Goal: Contribute content

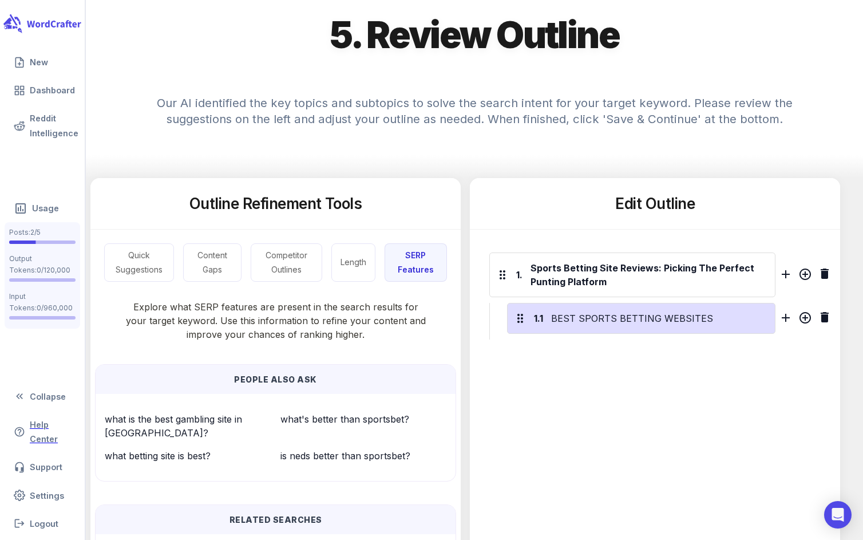
scroll to position [155, 0]
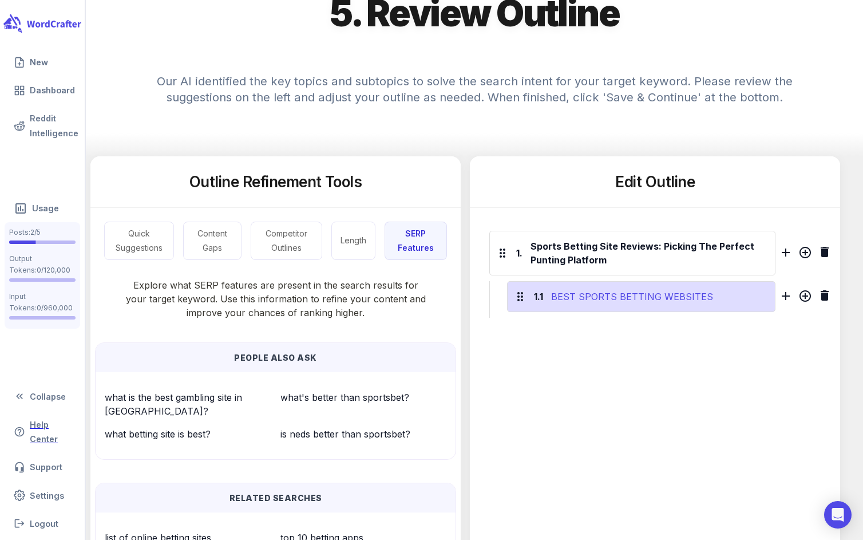
click at [636, 302] on div "BEST SPORTS BETTING WEBSITES" at bounding box center [659, 296] width 221 height 18
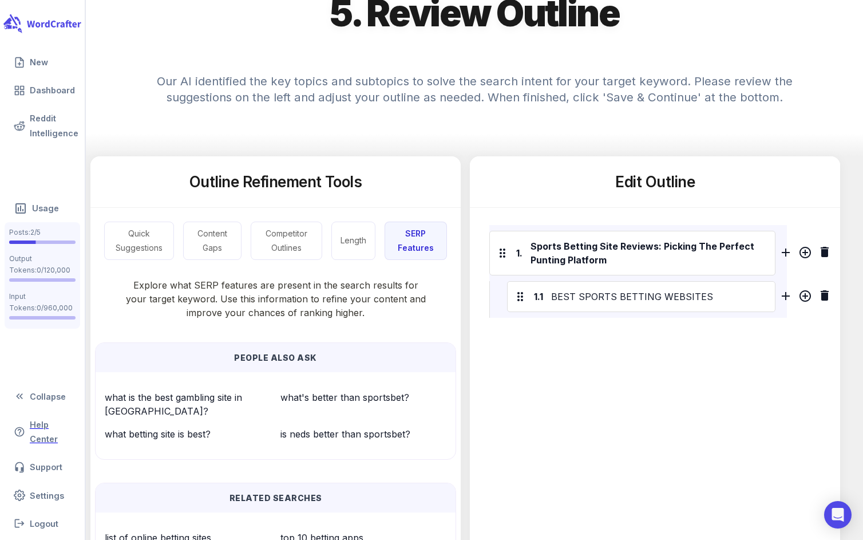
click at [698, 340] on div "Edit Outline 1. Sports Betting Site Reviews: Picking The Perfect Punting Platfo…" at bounding box center [655, 421] width 370 height 530
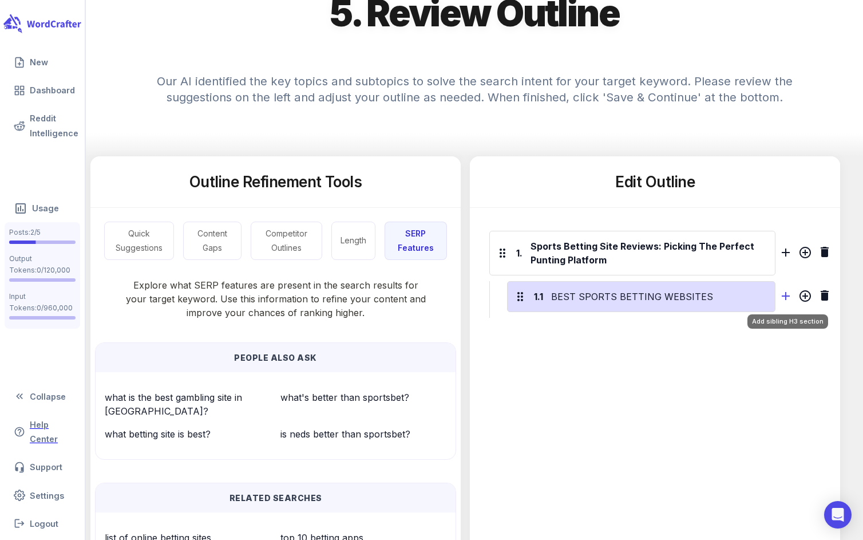
click at [786, 298] on icon "Add sibling H3 section" at bounding box center [786, 296] width 8 height 8
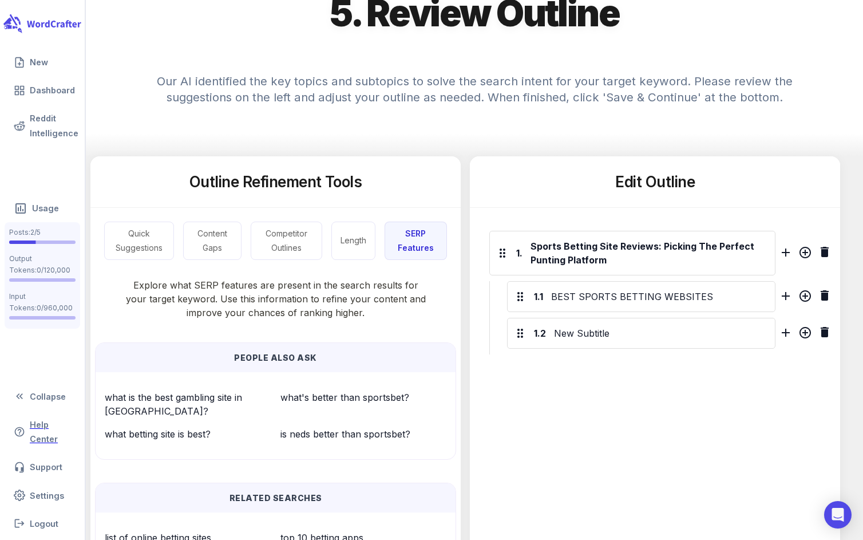
click at [695, 385] on div "Edit Outline 1. Sports Betting Site Reviews: Picking The Perfect Punting Platfo…" at bounding box center [655, 421] width 370 height 530
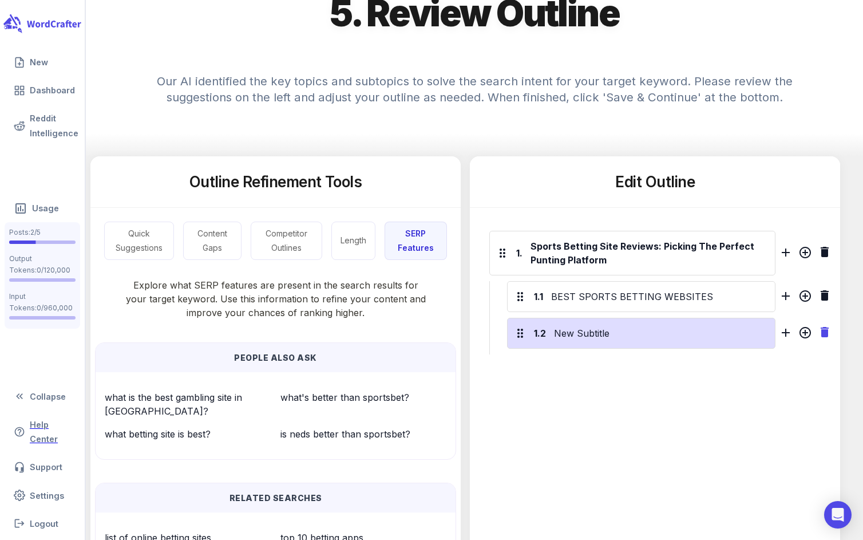
click at [827, 331] on icon "Delete H3 section" at bounding box center [824, 332] width 8 height 10
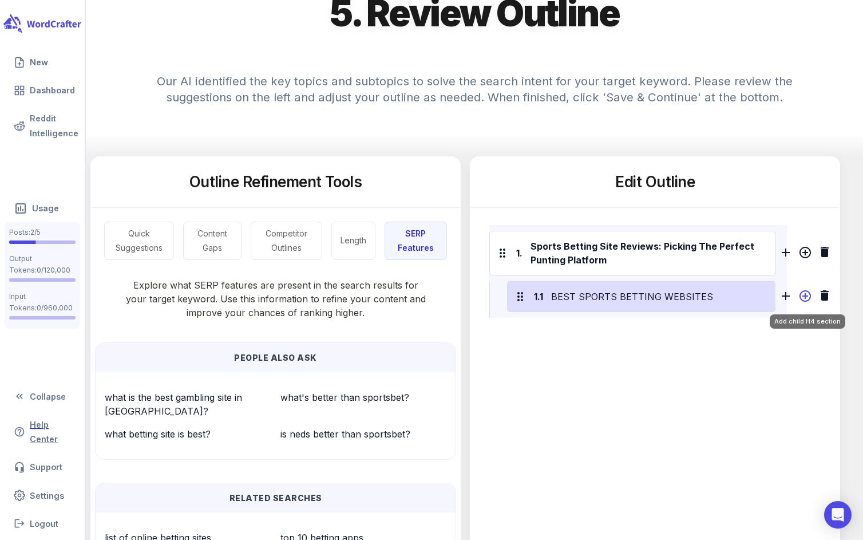
click at [807, 295] on icon "Add child H4 section" at bounding box center [804, 295] width 11 height 11
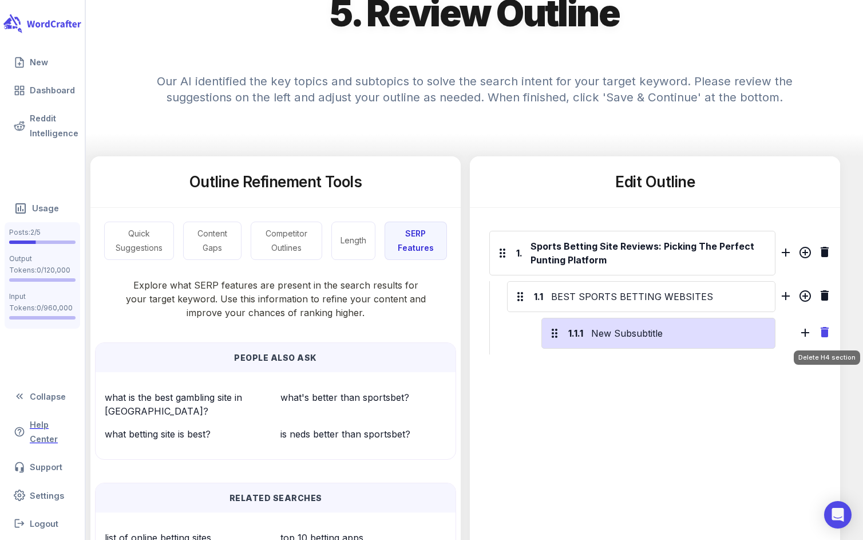
click at [826, 334] on icon "Delete H4 section" at bounding box center [824, 332] width 8 height 10
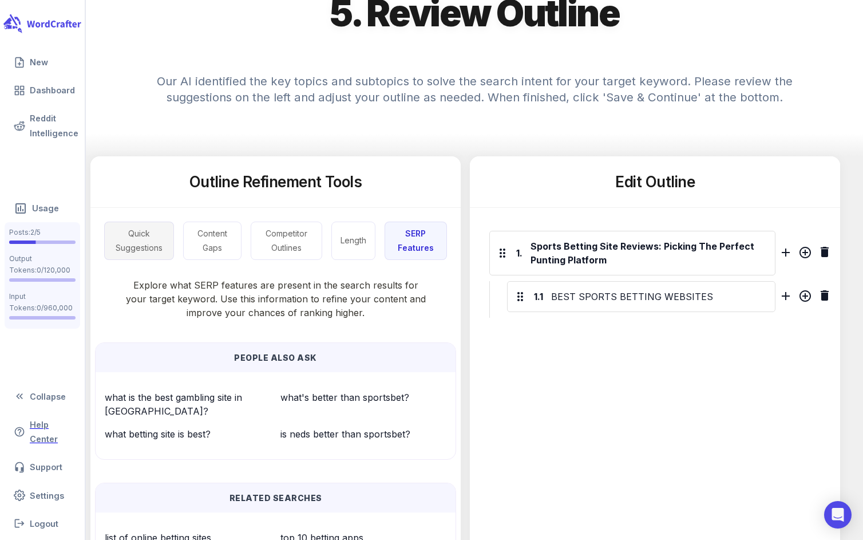
click at [165, 236] on button "Quick Suggestions" at bounding box center [139, 240] width 70 height 38
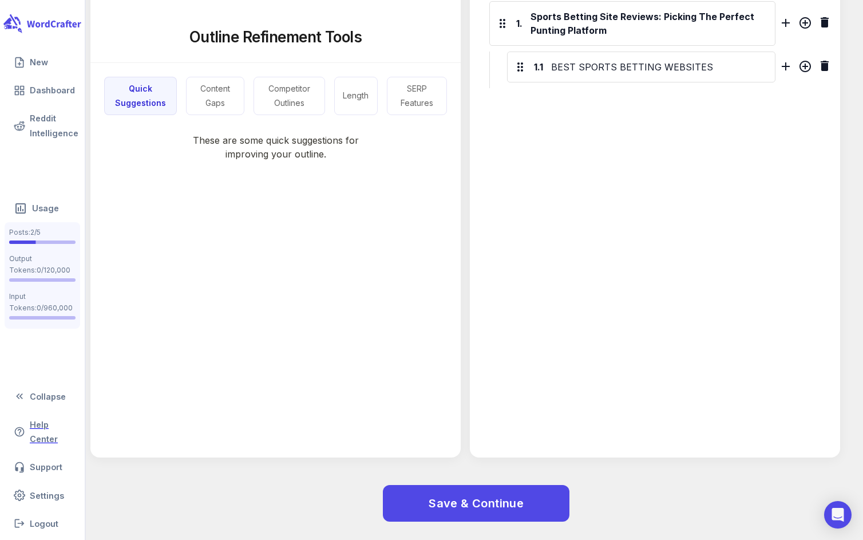
click at [256, 264] on div "These are some quick suggestions for improving your outline." at bounding box center [275, 229] width 370 height 229
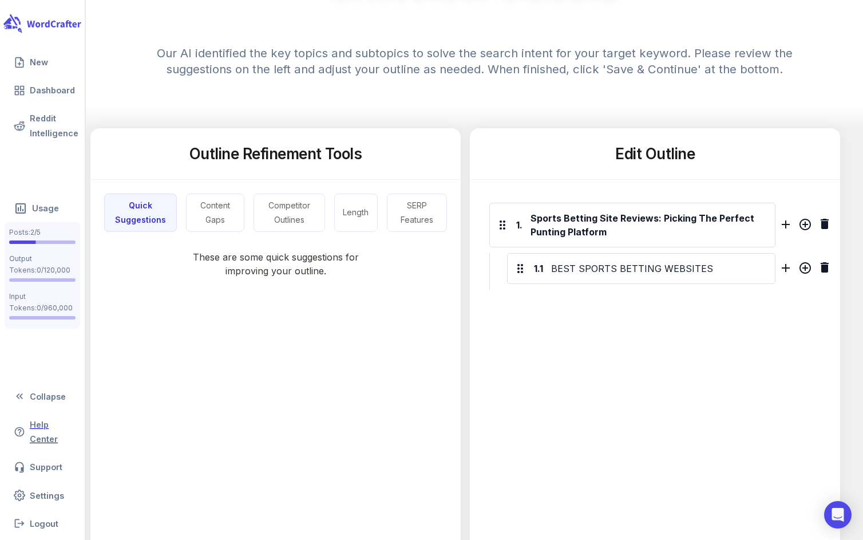
scroll to position [158, 0]
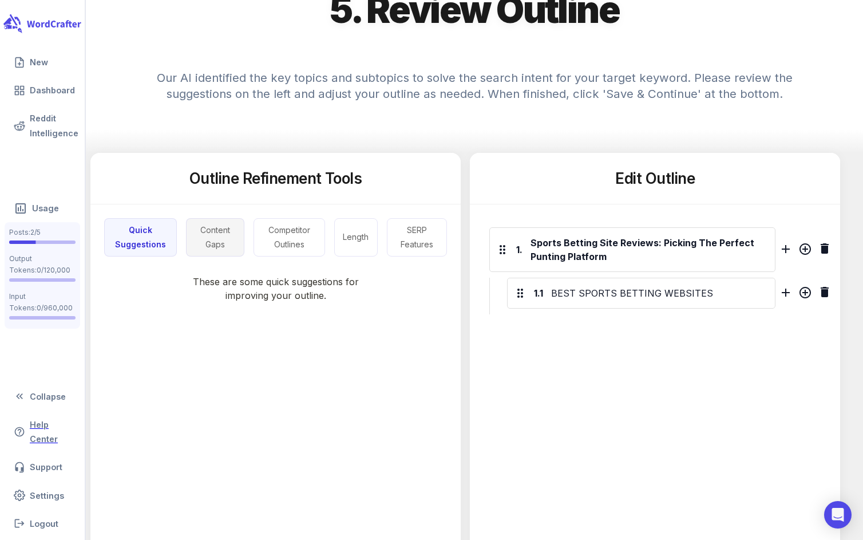
click at [217, 240] on button "Content Gaps" at bounding box center [215, 237] width 58 height 38
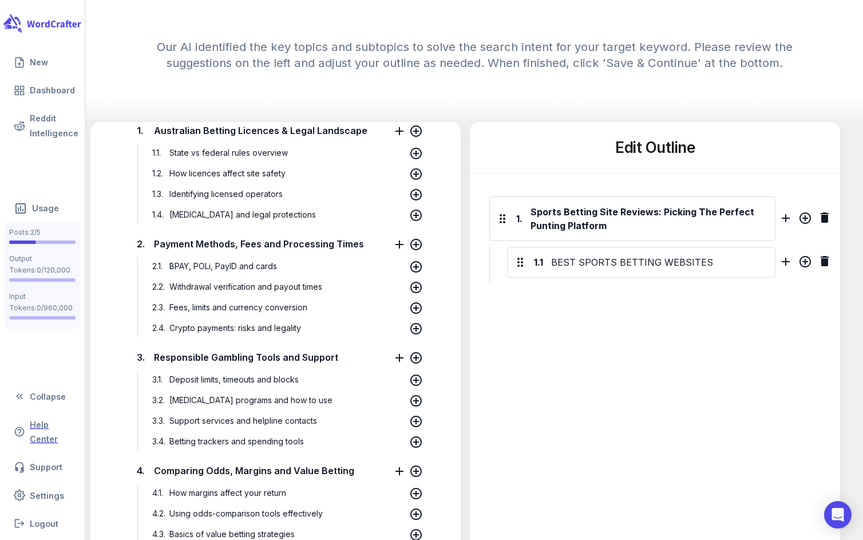
scroll to position [0, 0]
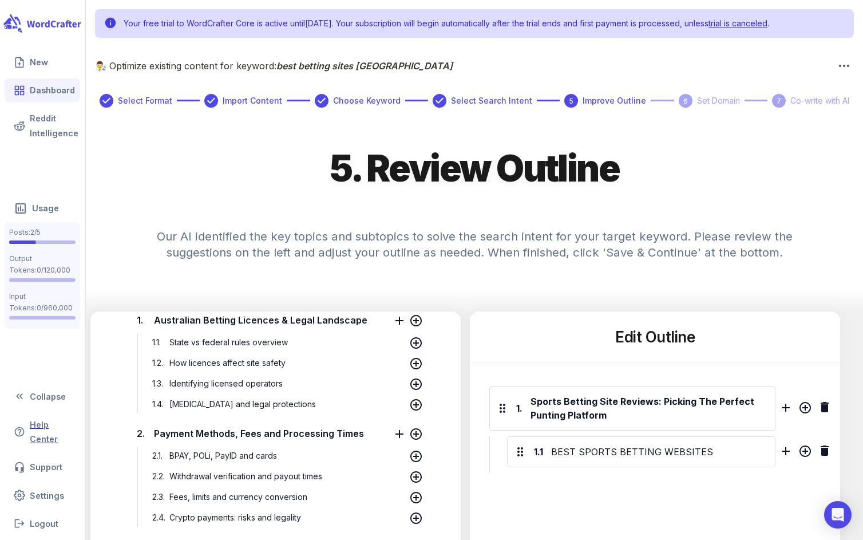
click at [37, 84] on link "Dashboard" at bounding box center [43, 89] width 76 height 23
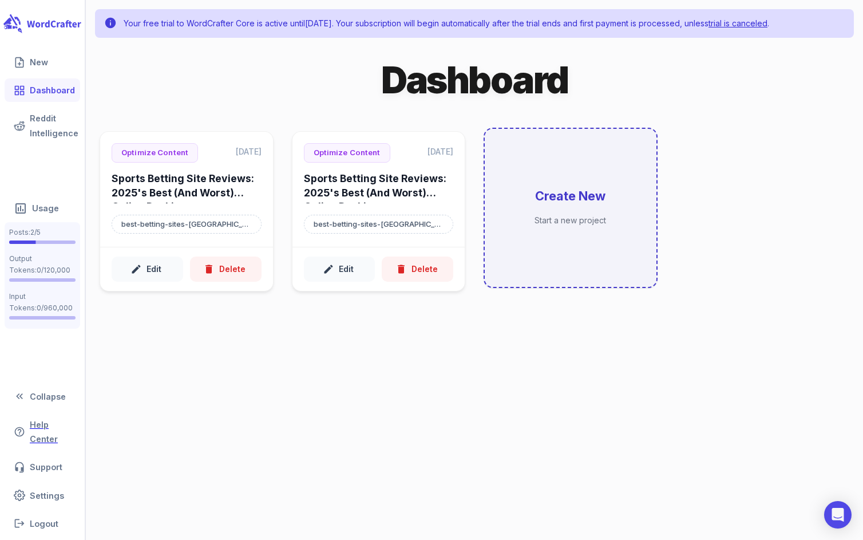
click at [506, 220] on div "Create New Start a new project" at bounding box center [571, 208] width 172 height 158
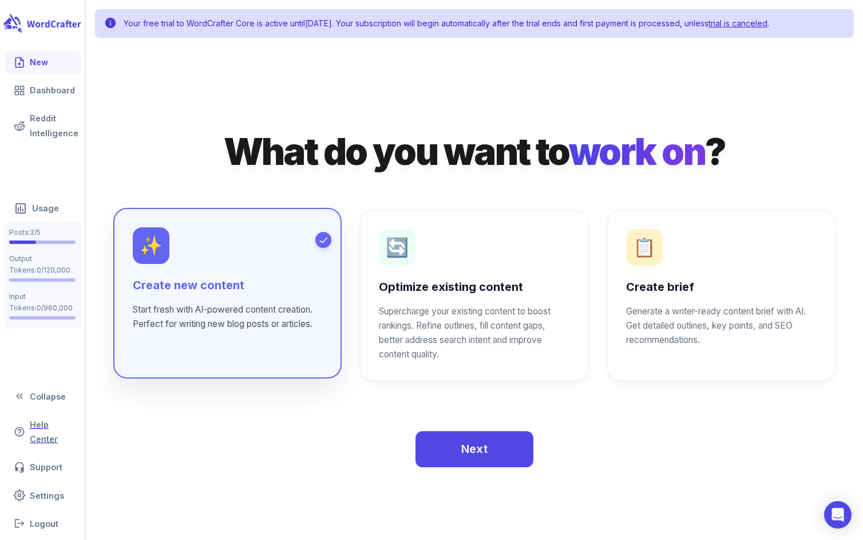
click at [217, 276] on div "✨ Create new content Start fresh with AI-powered content creation. Perfect for …" at bounding box center [227, 279] width 189 height 104
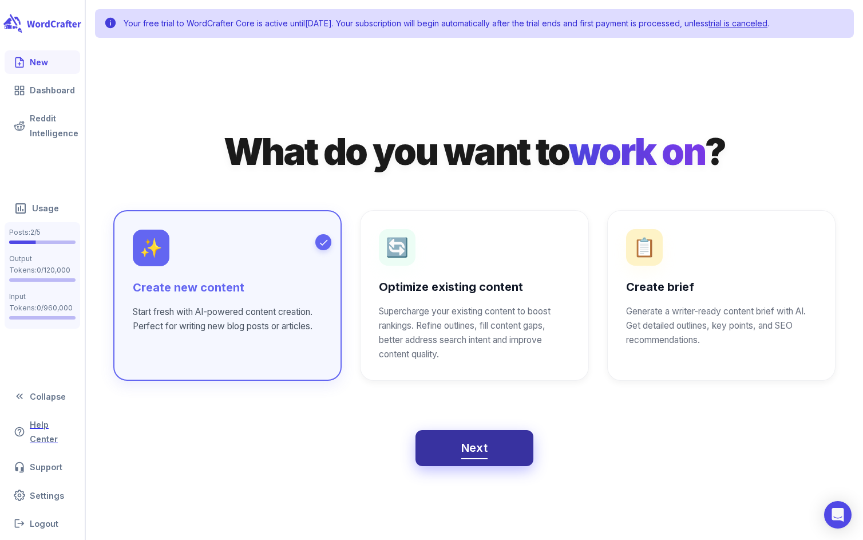
click at [461, 455] on span "Next" at bounding box center [474, 448] width 27 height 20
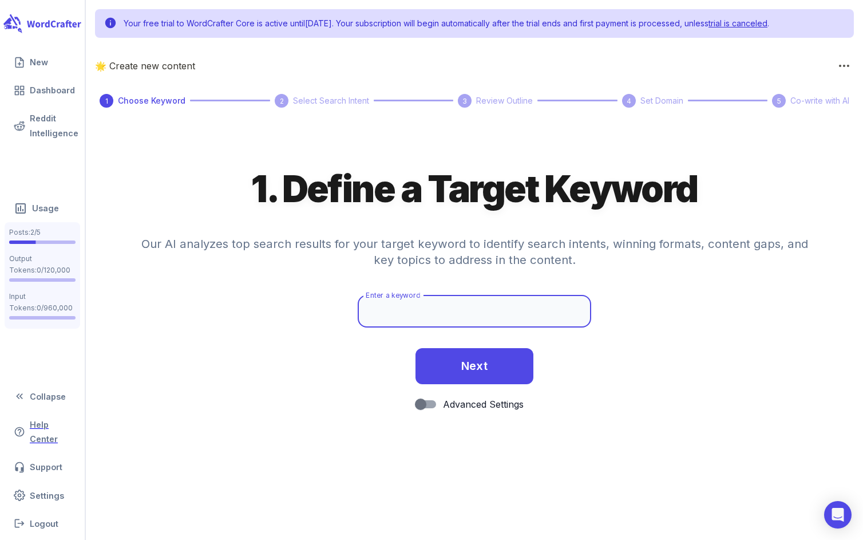
click at [417, 316] on input "Enter a keyword" at bounding box center [474, 311] width 233 height 32
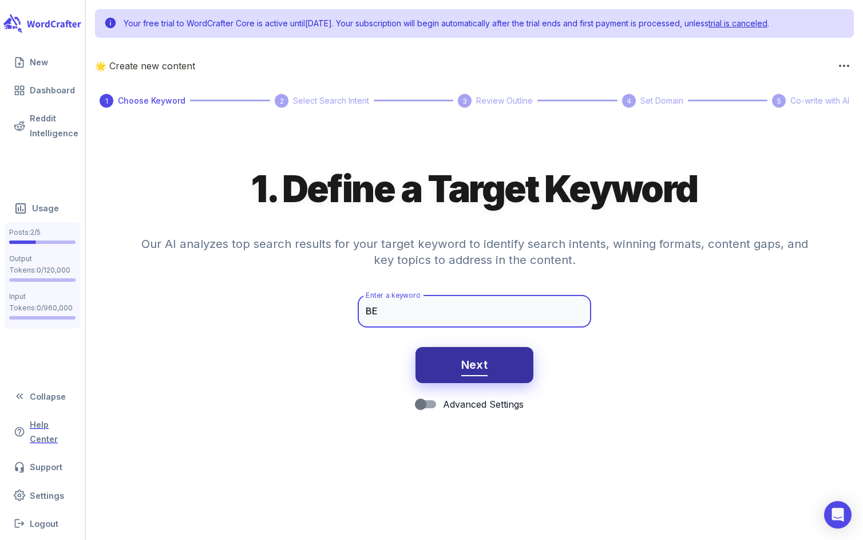
type input "B"
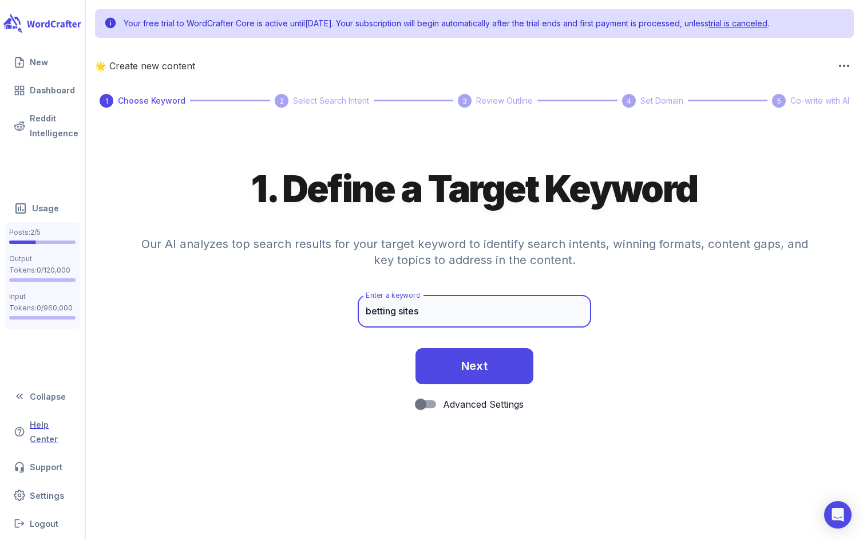
type input "betting sites"
click at [325, 438] on div "1. Define a Target Keyword Our AI analyzes top search results for your target k…" at bounding box center [474, 309] width 777 height 289
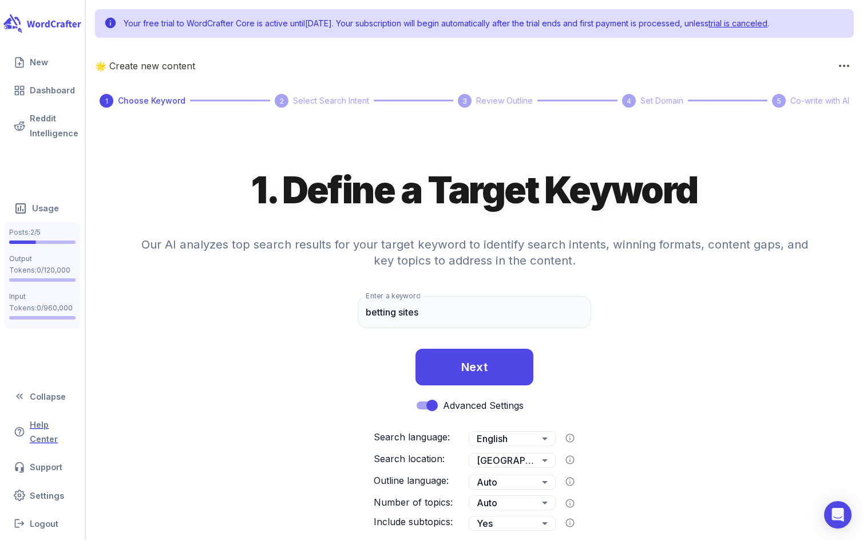
scroll to position [7, 0]
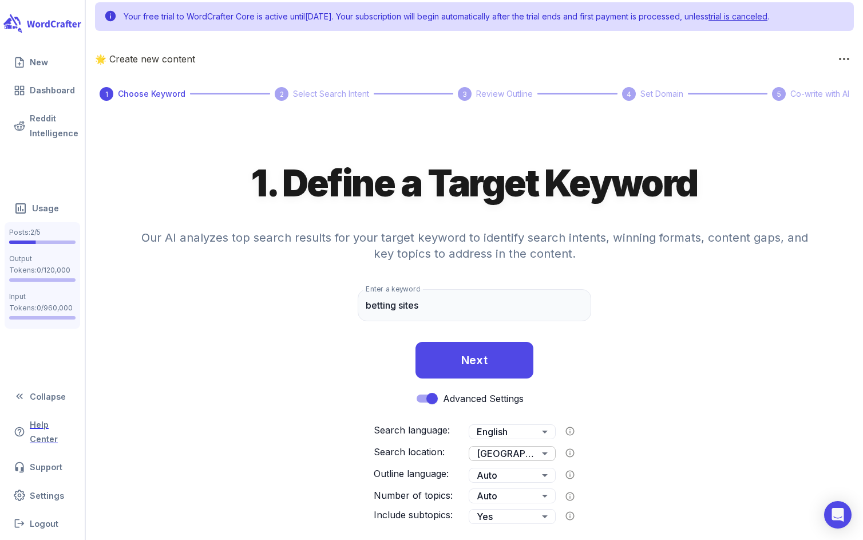
click at [507, 455] on body "Your free trial to WordCrafter Core is active until [DATE] . Your subscription …" at bounding box center [431, 266] width 863 height 546
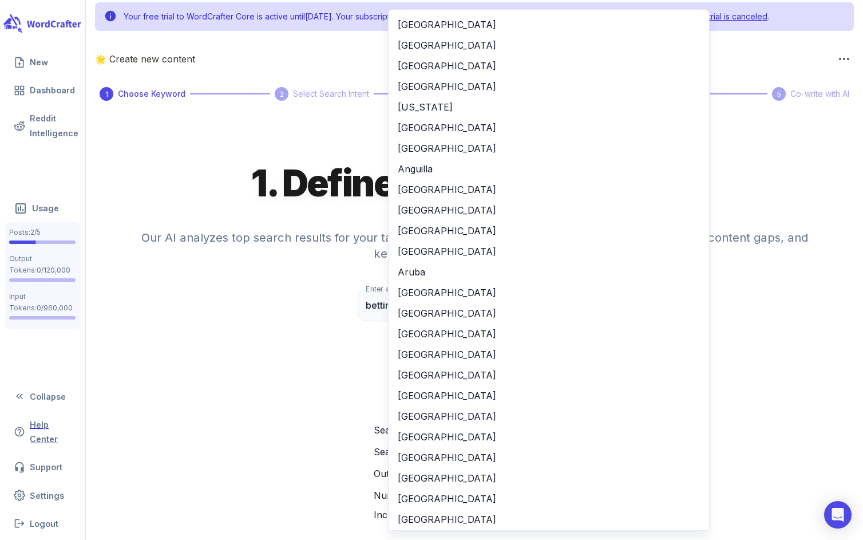
scroll to position [0, 0]
click at [455, 296] on li "[GEOGRAPHIC_DATA]" at bounding box center [548, 292] width 320 height 21
type input "**"
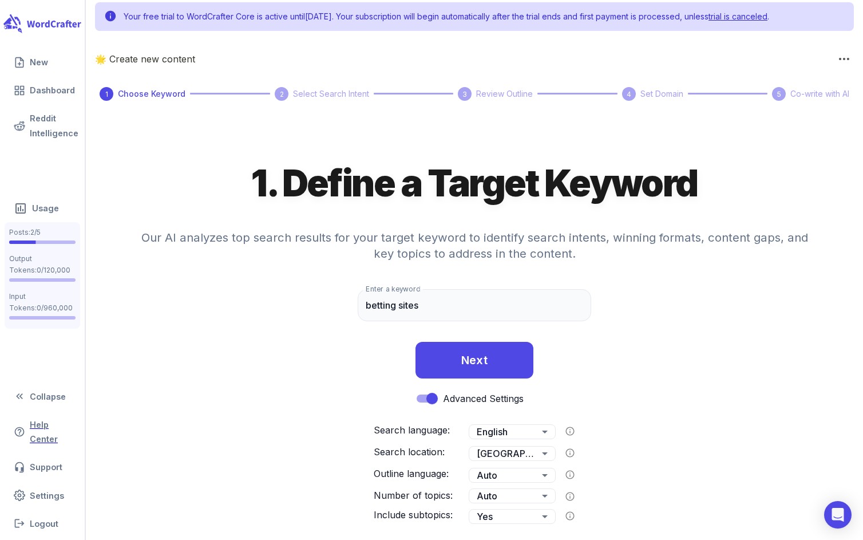
click at [740, 423] on div "Advanced Settings Search language: English ** ​ Search location: [GEOGRAPHIC_DA…" at bounding box center [474, 455] width 777 height 137
click at [534, 478] on body "Your free trial to WordCrafter Core is active until [DATE] . Your subscription …" at bounding box center [431, 266] width 863 height 546
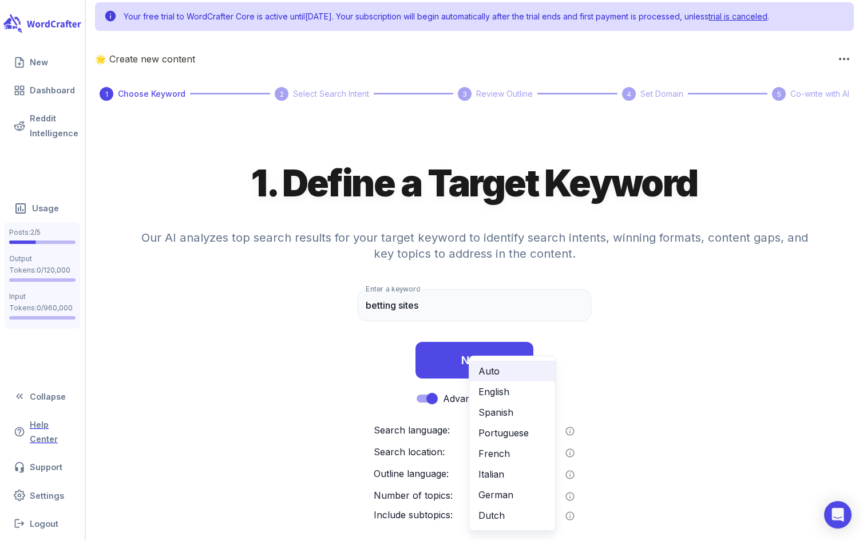
click at [699, 447] on div at bounding box center [431, 270] width 863 height 540
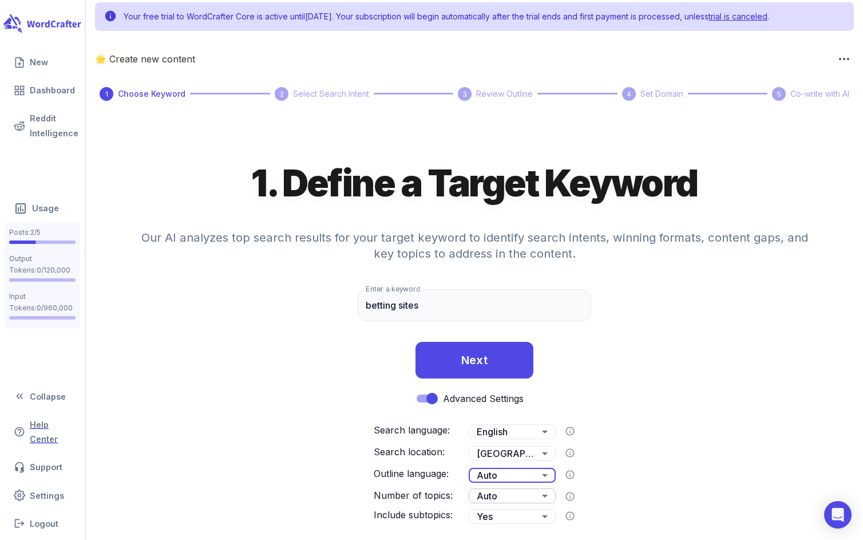
click at [536, 498] on body "Your free trial to WordCrafter Core is active until [DATE] . Your subscription …" at bounding box center [431, 266] width 863 height 546
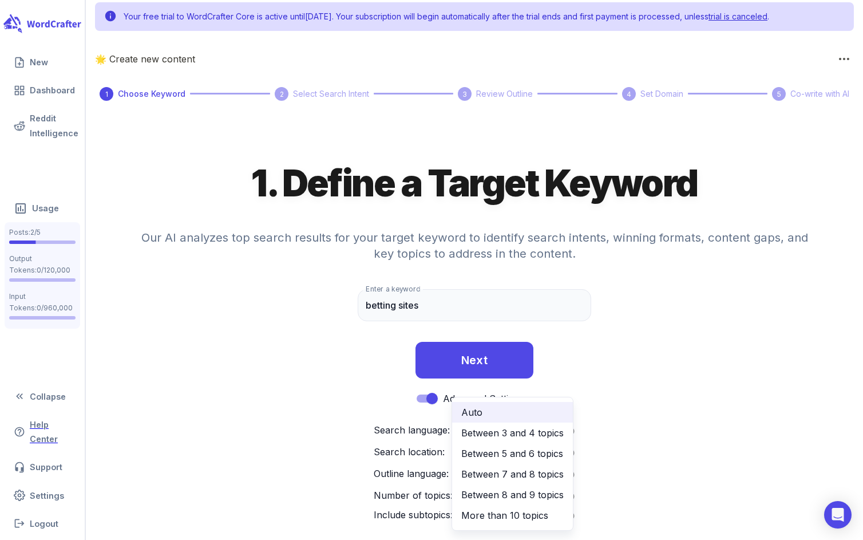
click at [696, 493] on div at bounding box center [431, 270] width 863 height 540
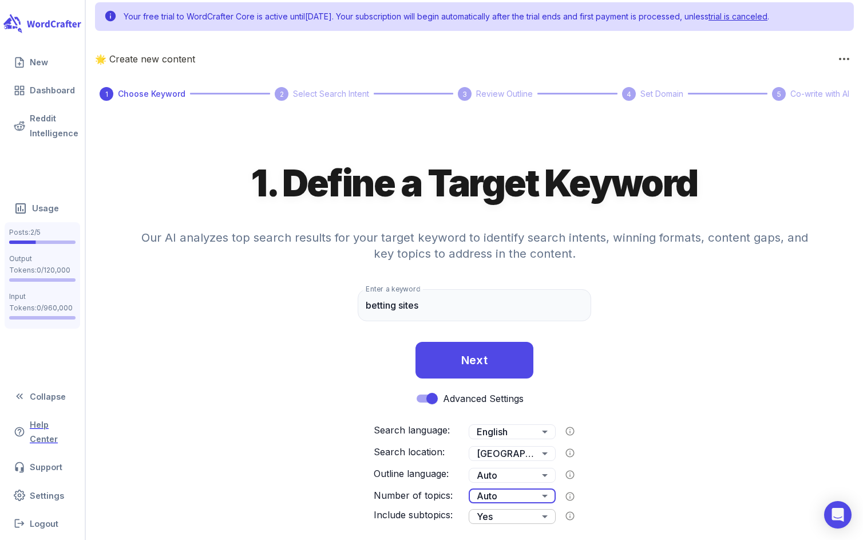
click at [536, 515] on body "Your free trial to WordCrafter Core is active until [DATE] . Your subscription …" at bounding box center [431, 266] width 863 height 546
click at [705, 511] on div at bounding box center [431, 270] width 863 height 540
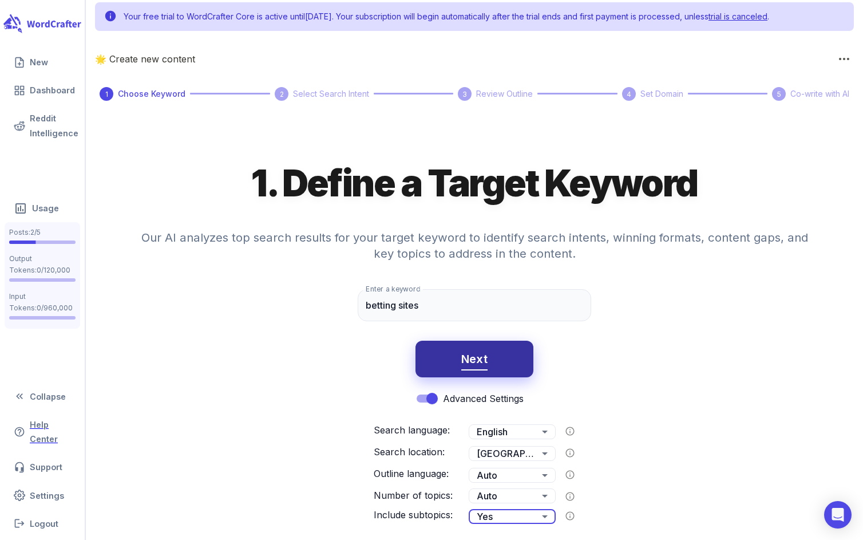
click at [494, 367] on button "Next" at bounding box center [474, 358] width 118 height 37
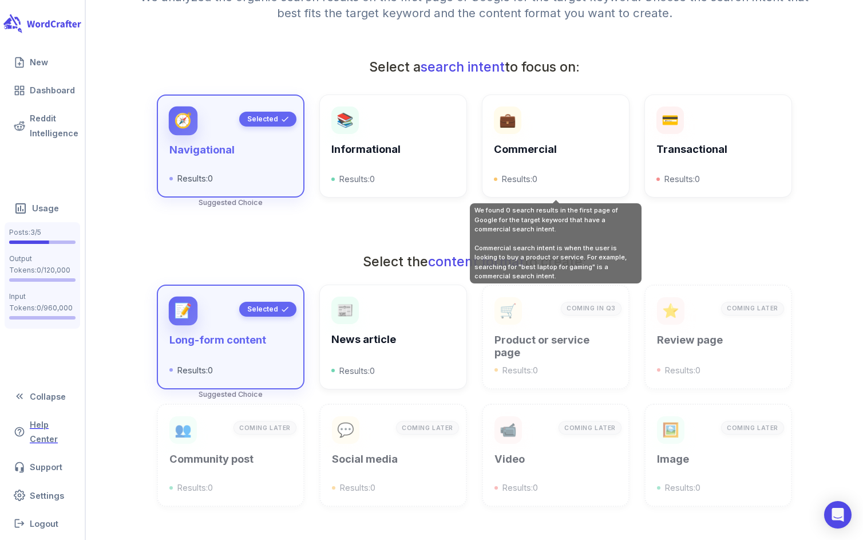
scroll to position [232, 0]
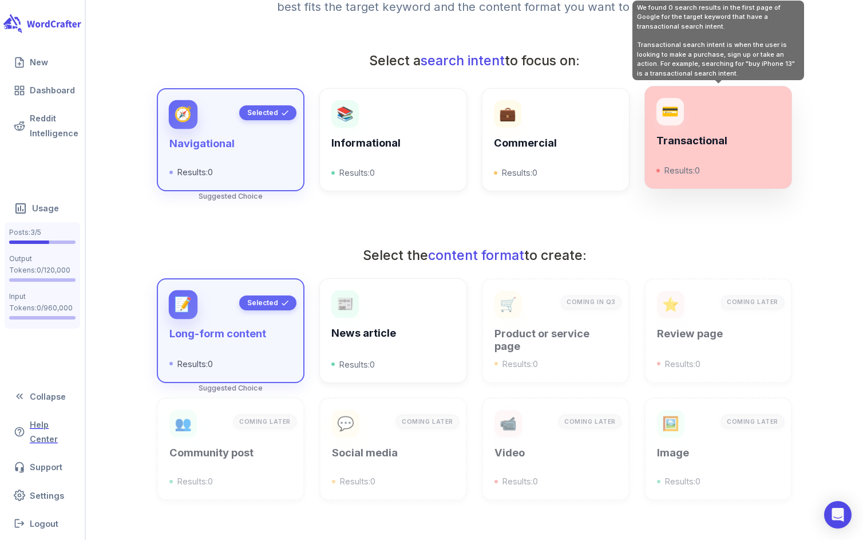
click at [720, 158] on div "Transactional Results: 0" at bounding box center [718, 155] width 124 height 42
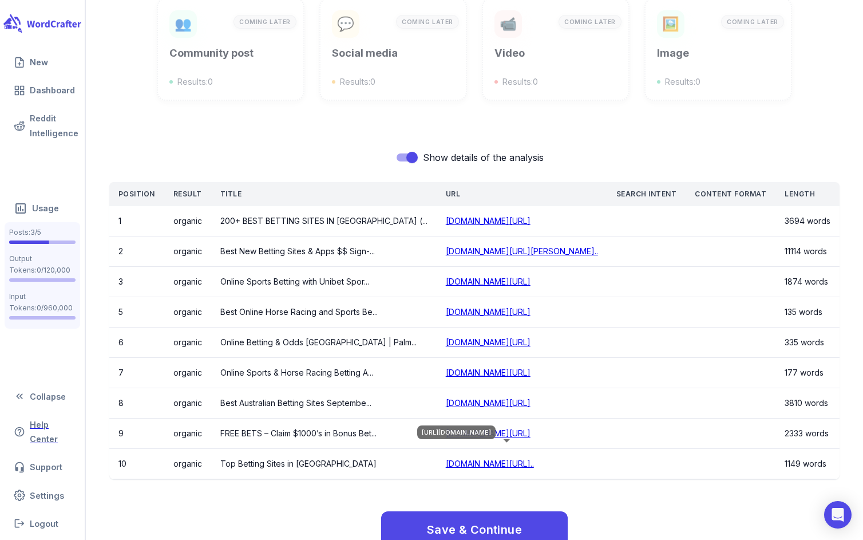
scroll to position [665, 0]
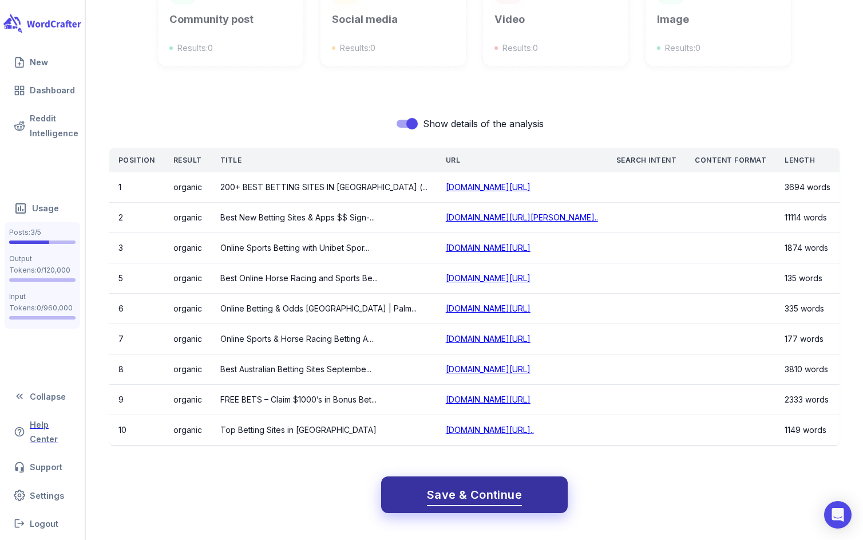
click at [476, 497] on span "Save & Continue" at bounding box center [474, 495] width 95 height 20
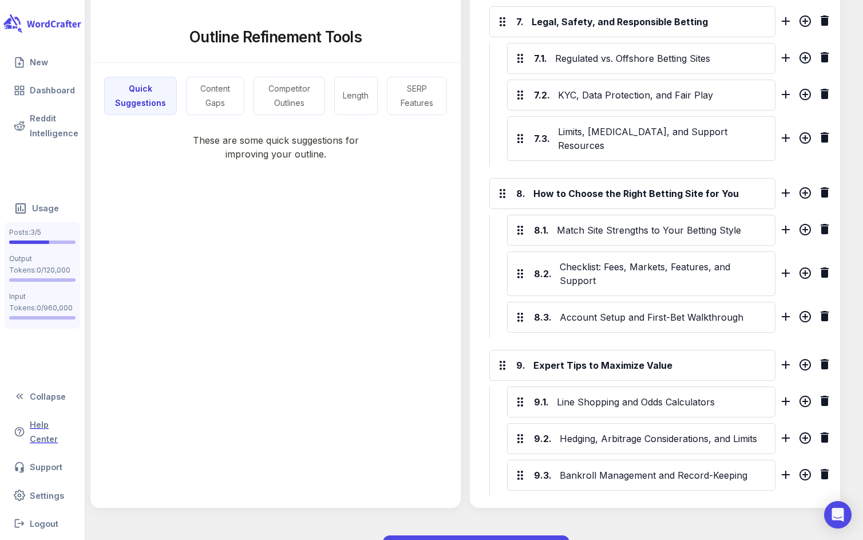
scroll to position [1522, 0]
click at [218, 104] on button "Content Gaps" at bounding box center [215, 96] width 58 height 38
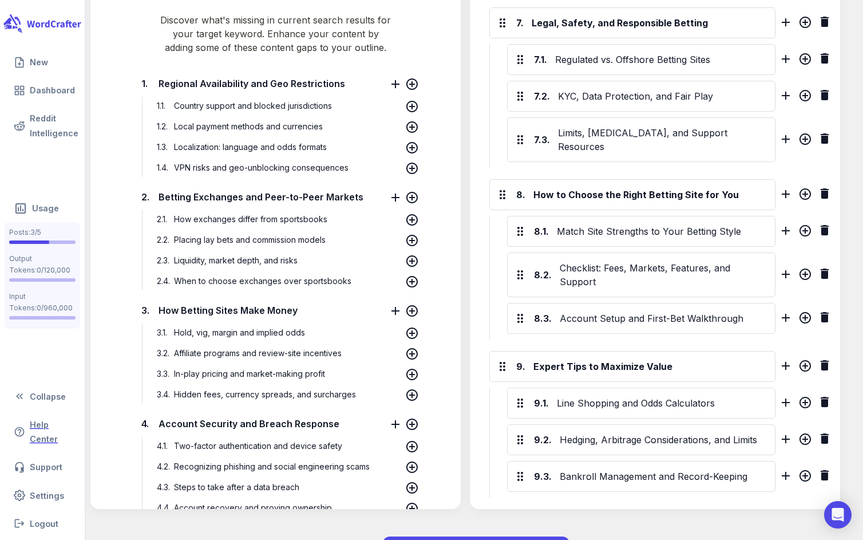
scroll to position [0, 0]
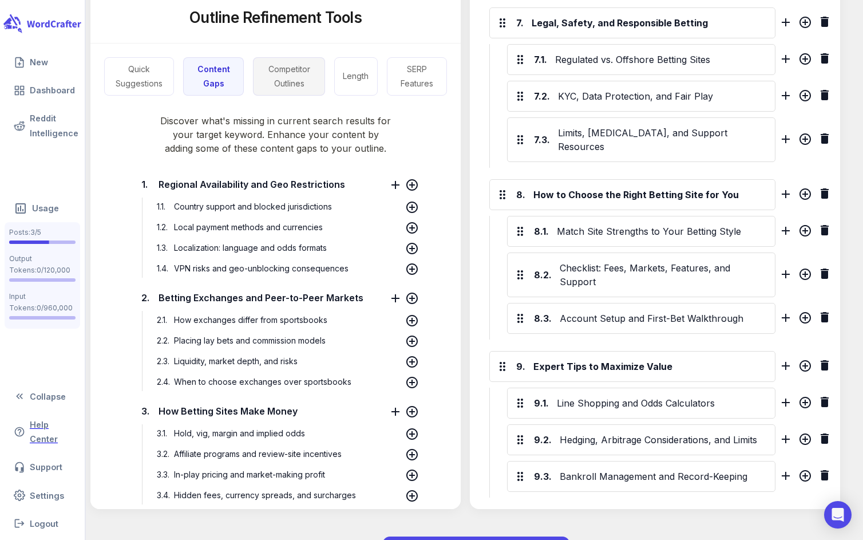
click at [288, 57] on button "Competitor Outlines" at bounding box center [289, 76] width 72 height 38
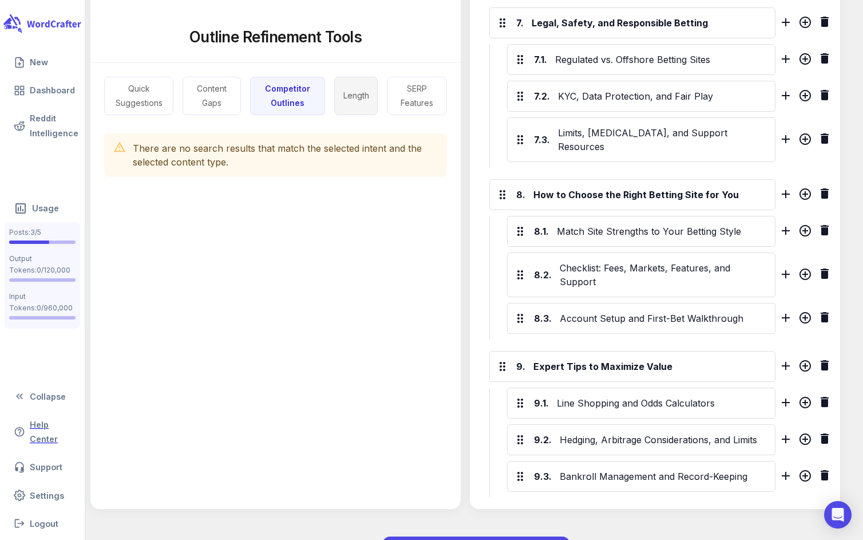
click at [361, 97] on button "Length" at bounding box center [355, 96] width 43 height 38
click at [396, 100] on button "SERP Features" at bounding box center [416, 96] width 61 height 38
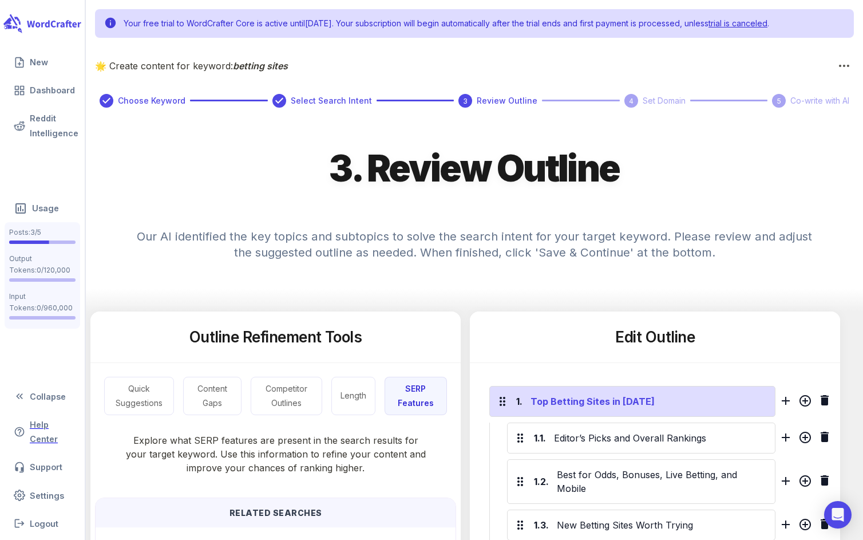
click at [589, 404] on div "Top Betting Sites in [DATE]" at bounding box center [648, 401] width 241 height 18
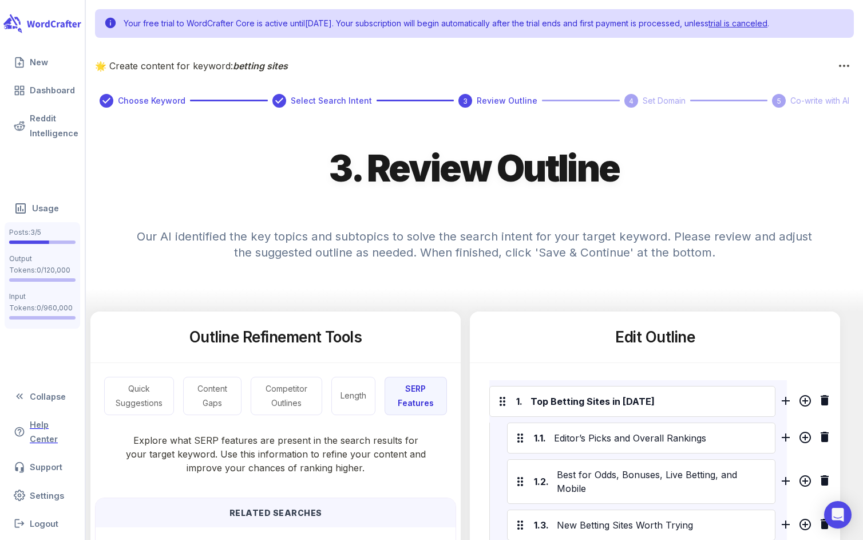
click at [736, 277] on h4 "Our AI identified the key topics and subtopics to solve the search intent for y…" at bounding box center [474, 251] width 687 height 73
click at [118, 100] on span "Choose Keyword" at bounding box center [152, 100] width 68 height 13
click at [110, 98] on icon at bounding box center [107, 101] width 14 height 14
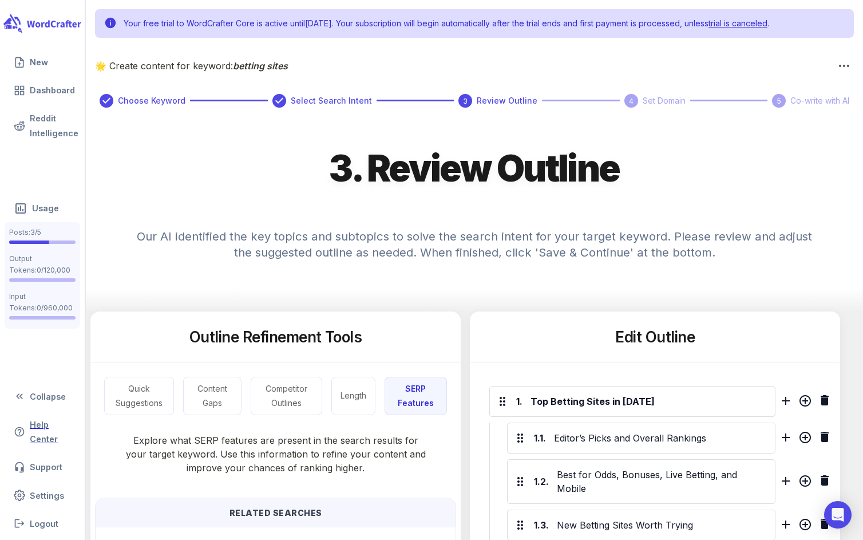
click at [110, 98] on icon at bounding box center [107, 101] width 14 height 14
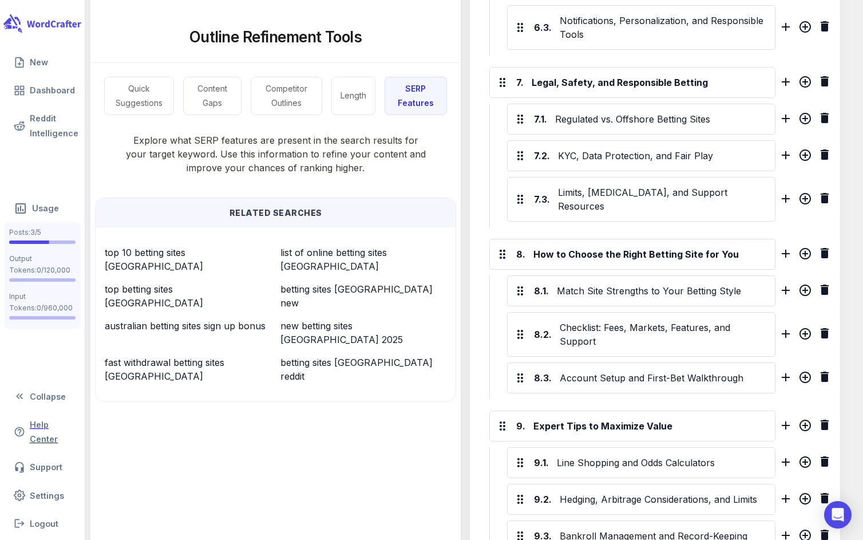
scroll to position [1533, 0]
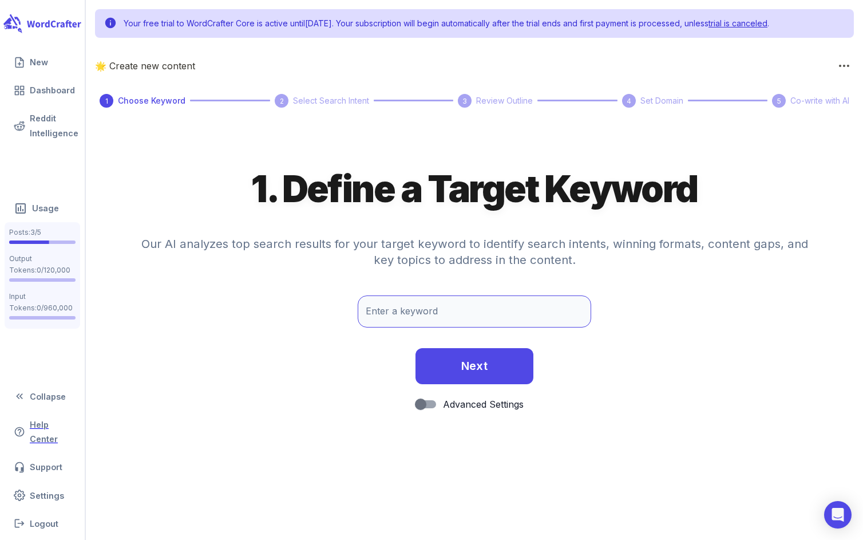
click at [411, 303] on div "Enter a keyword Enter a keyword" at bounding box center [474, 311] width 233 height 32
click at [411, 311] on input "Enter a keyword" at bounding box center [474, 311] width 233 height 32
type input "best betting sites [GEOGRAPHIC_DATA]"
click at [465, 311] on input "best betting sites [GEOGRAPHIC_DATA]" at bounding box center [474, 311] width 233 height 32
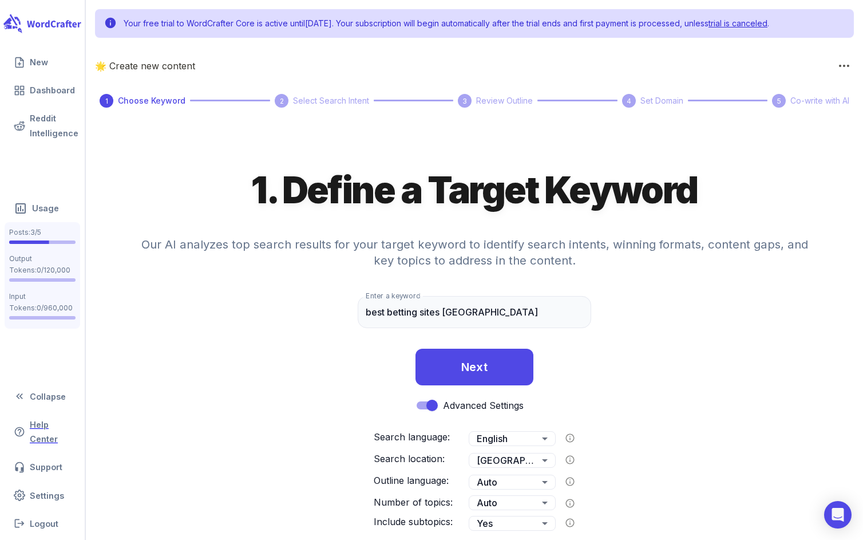
scroll to position [7, 0]
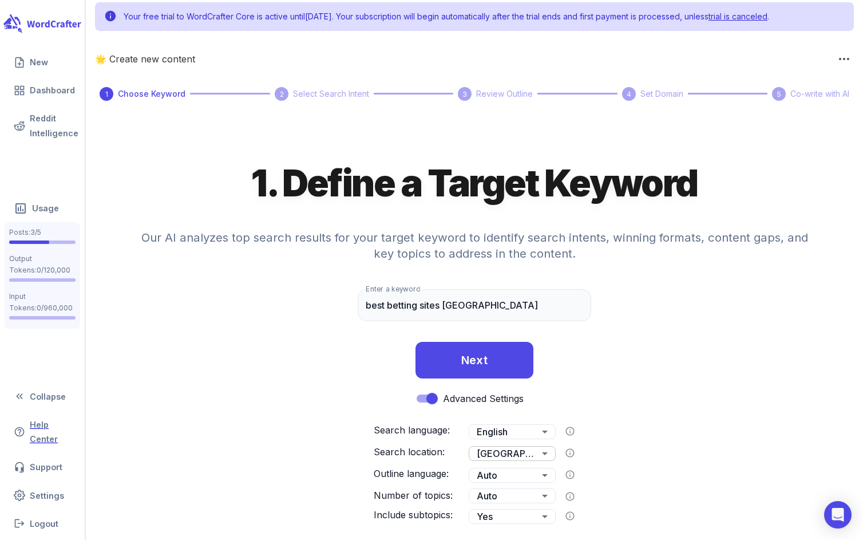
click at [510, 451] on body "Your free trial to WordCrafter Core is active until [DATE] . Your subscription …" at bounding box center [431, 266] width 863 height 546
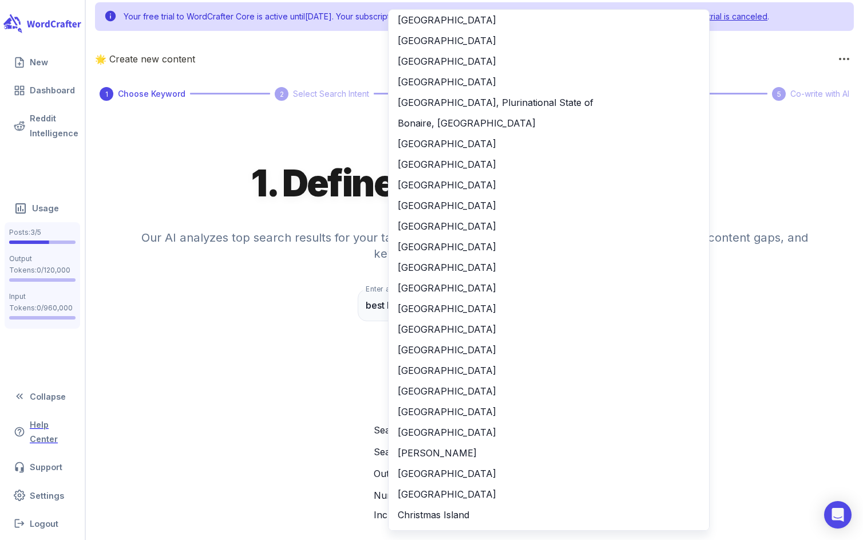
scroll to position [0, 0]
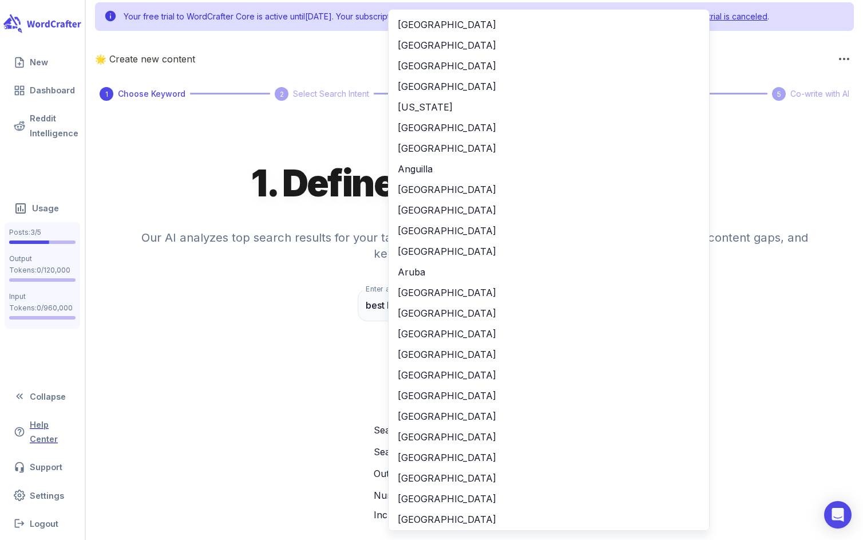
click at [451, 295] on li "[GEOGRAPHIC_DATA]" at bounding box center [548, 292] width 320 height 21
type input "**"
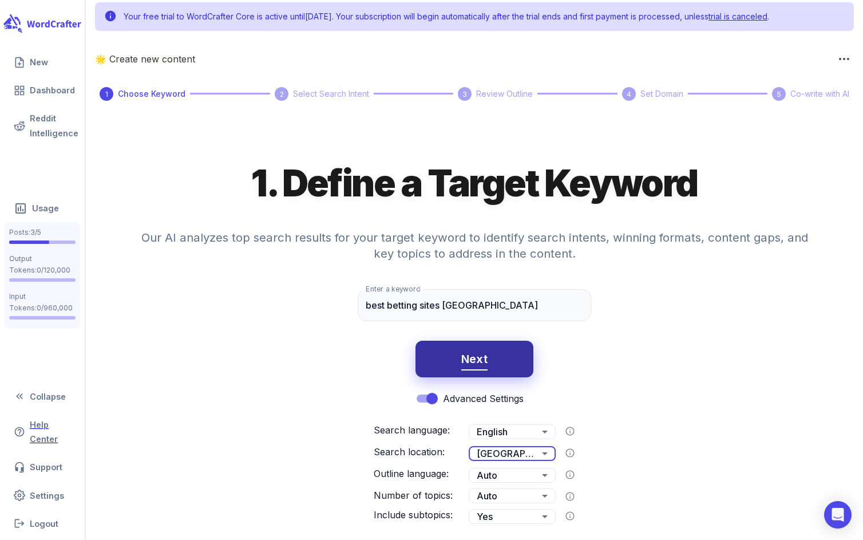
click at [504, 364] on button "Next" at bounding box center [474, 358] width 118 height 37
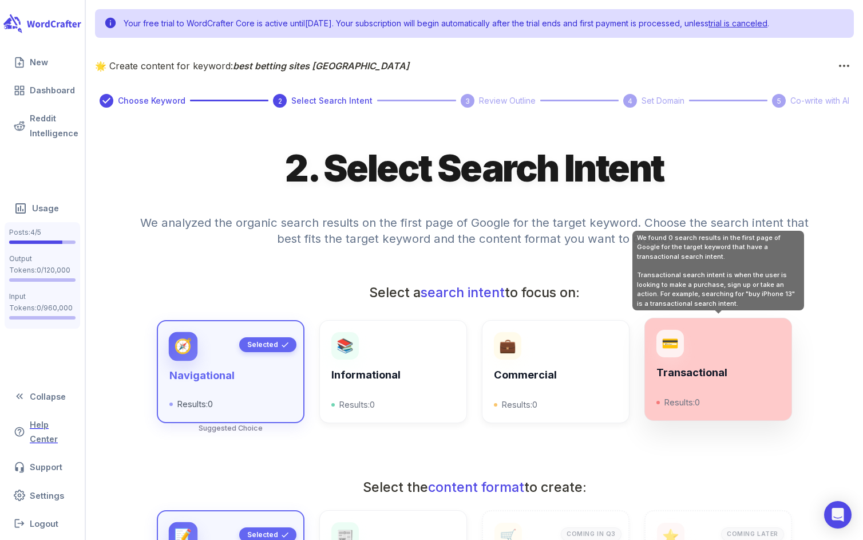
click at [729, 376] on h6 "Transactional" at bounding box center [718, 372] width 124 height 13
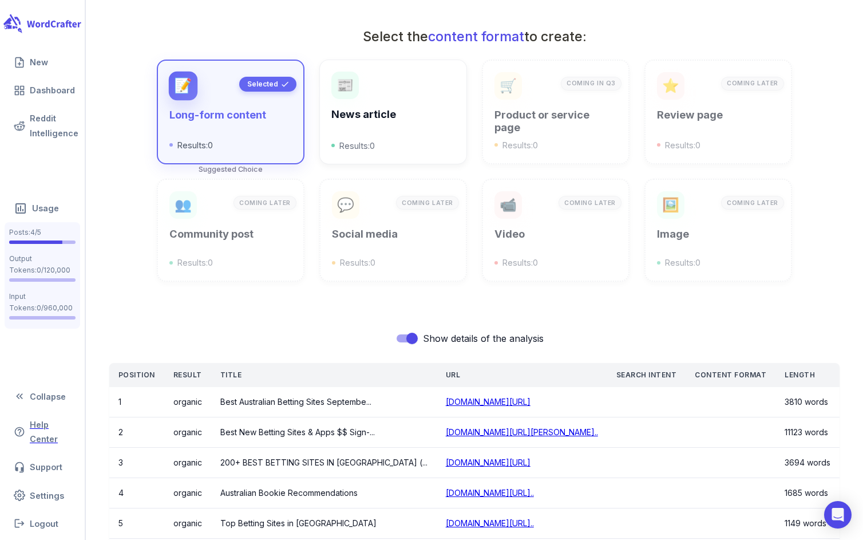
scroll to position [614, 0]
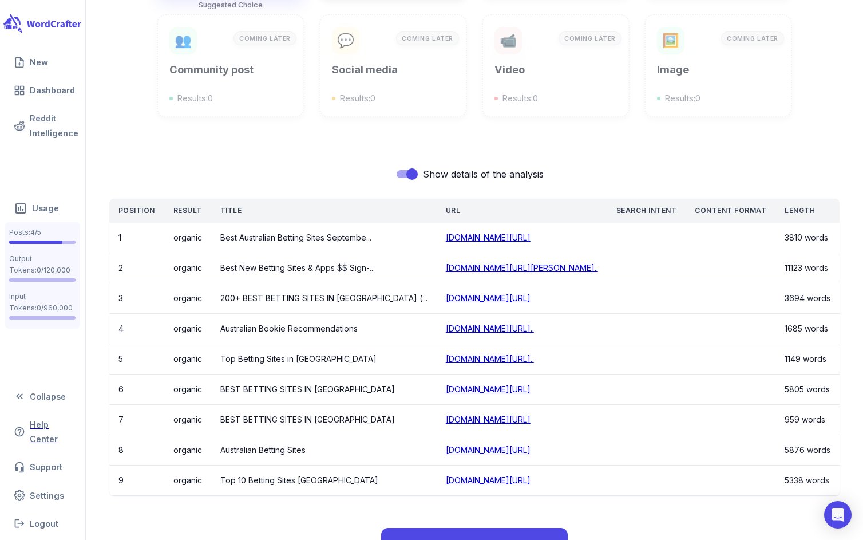
click at [780, 160] on div "2. Select Search Intent We analyzed the organic search results on the first pag…" at bounding box center [474, 37] width 759 height 1053
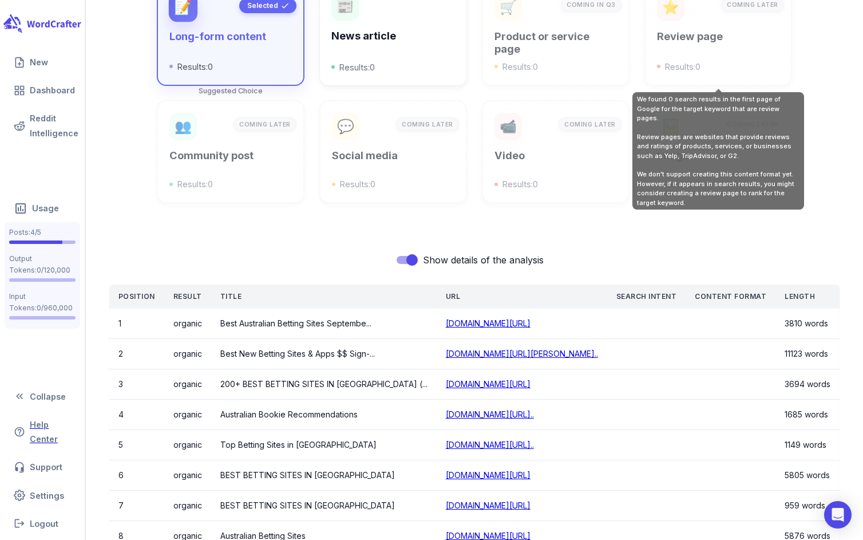
drag, startPoint x: 785, startPoint y: 172, endPoint x: 787, endPoint y: 9, distance: 163.1
click at [0, 0] on div "Your free trial to WordCrafter Core is active until [DATE] . Your subscription …" at bounding box center [431, 74] width 863 height 1206
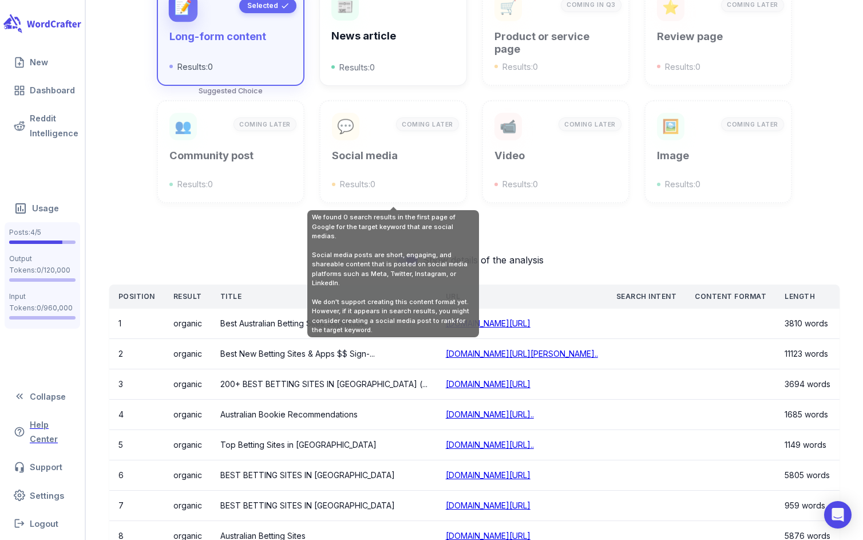
scroll to position [665, 0]
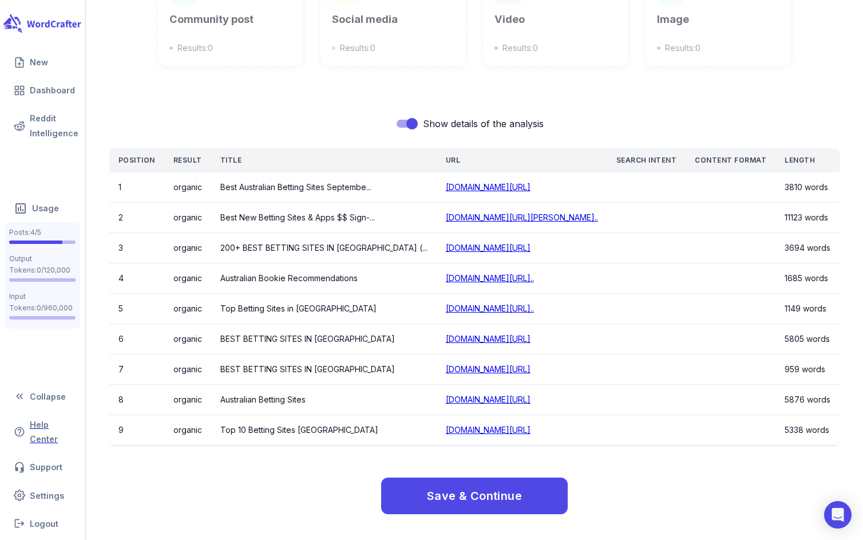
click at [517, 515] on div "2. Select Search Intent We analyzed the organic search results on the first pag…" at bounding box center [474, 1] width 759 height 1080
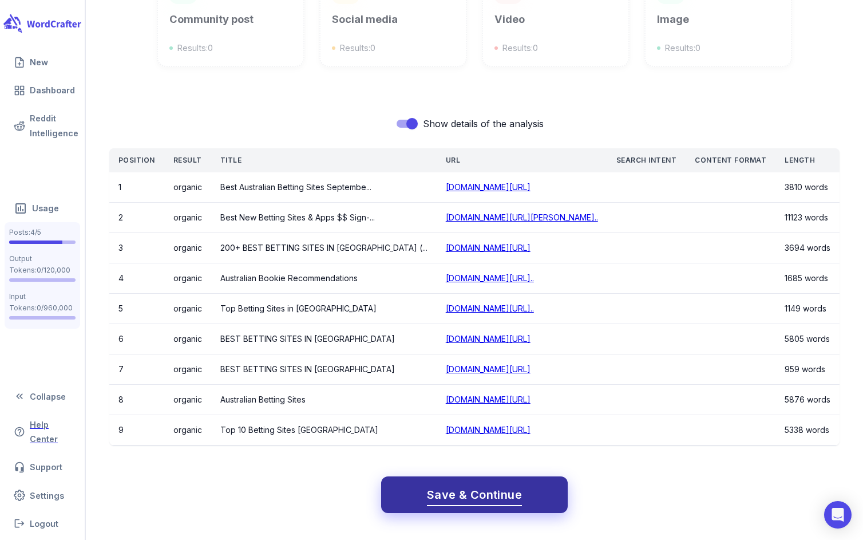
click at [511, 489] on span "Save & Continue" at bounding box center [474, 495] width 95 height 20
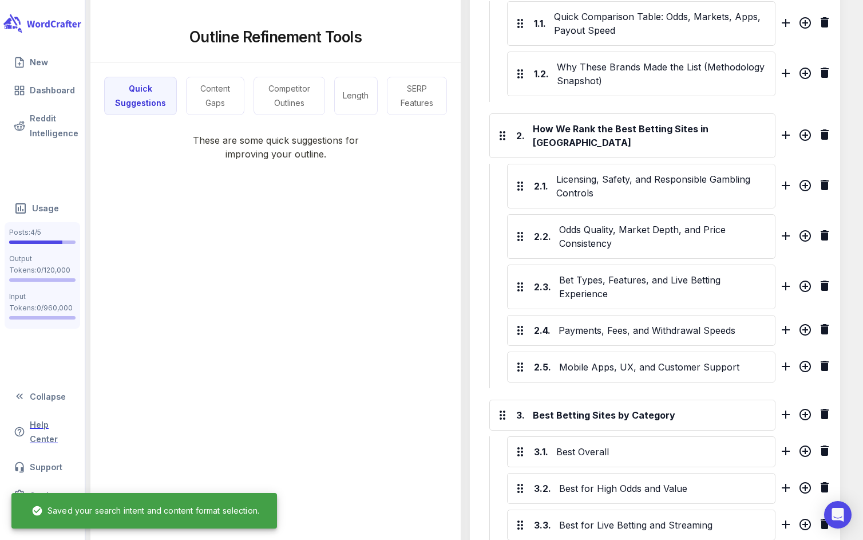
scroll to position [436, 0]
